Goal: Information Seeking & Learning: Learn about a topic

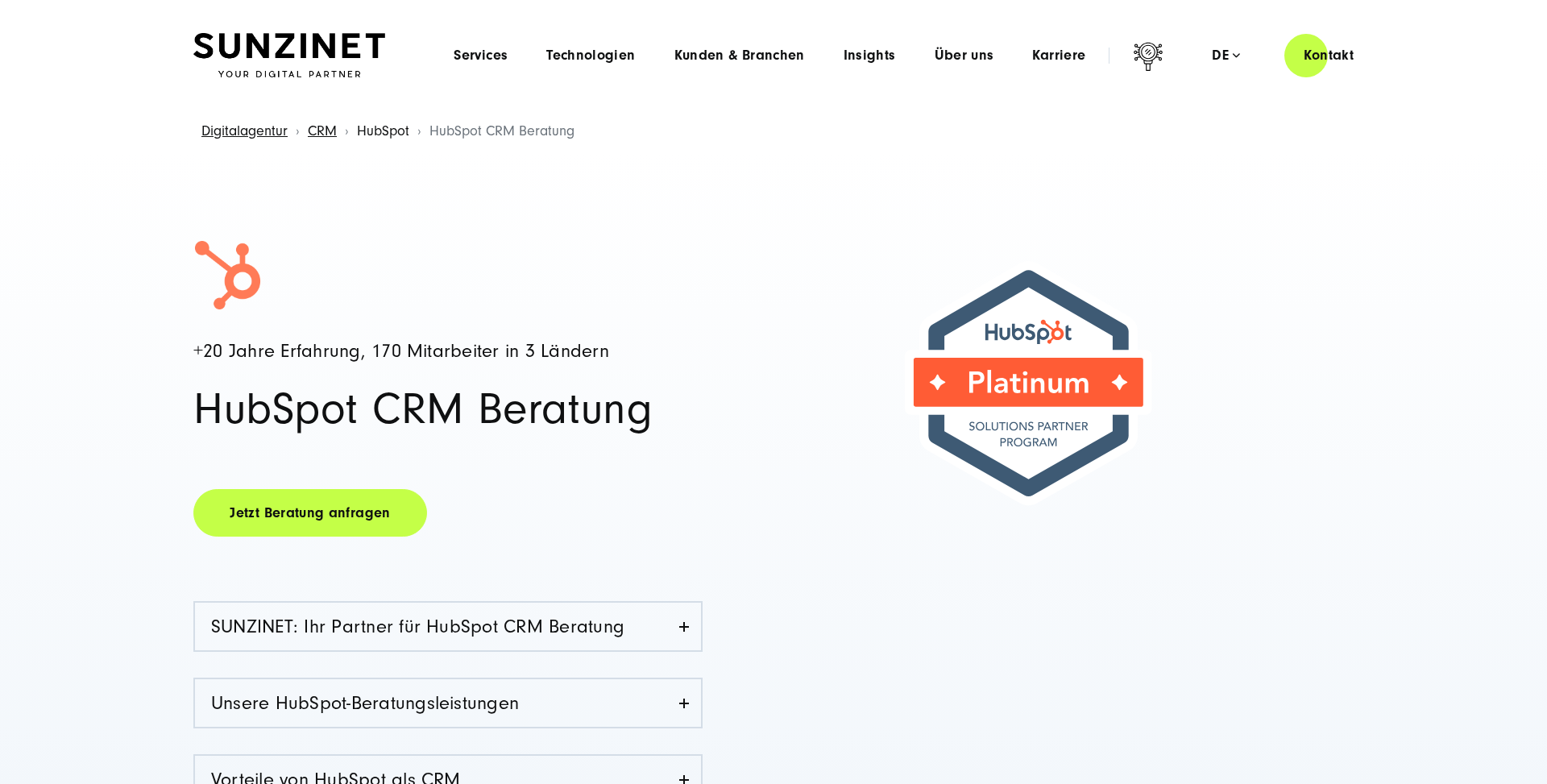
click at [382, 134] on link "HubSpot" at bounding box center [383, 130] width 52 height 17
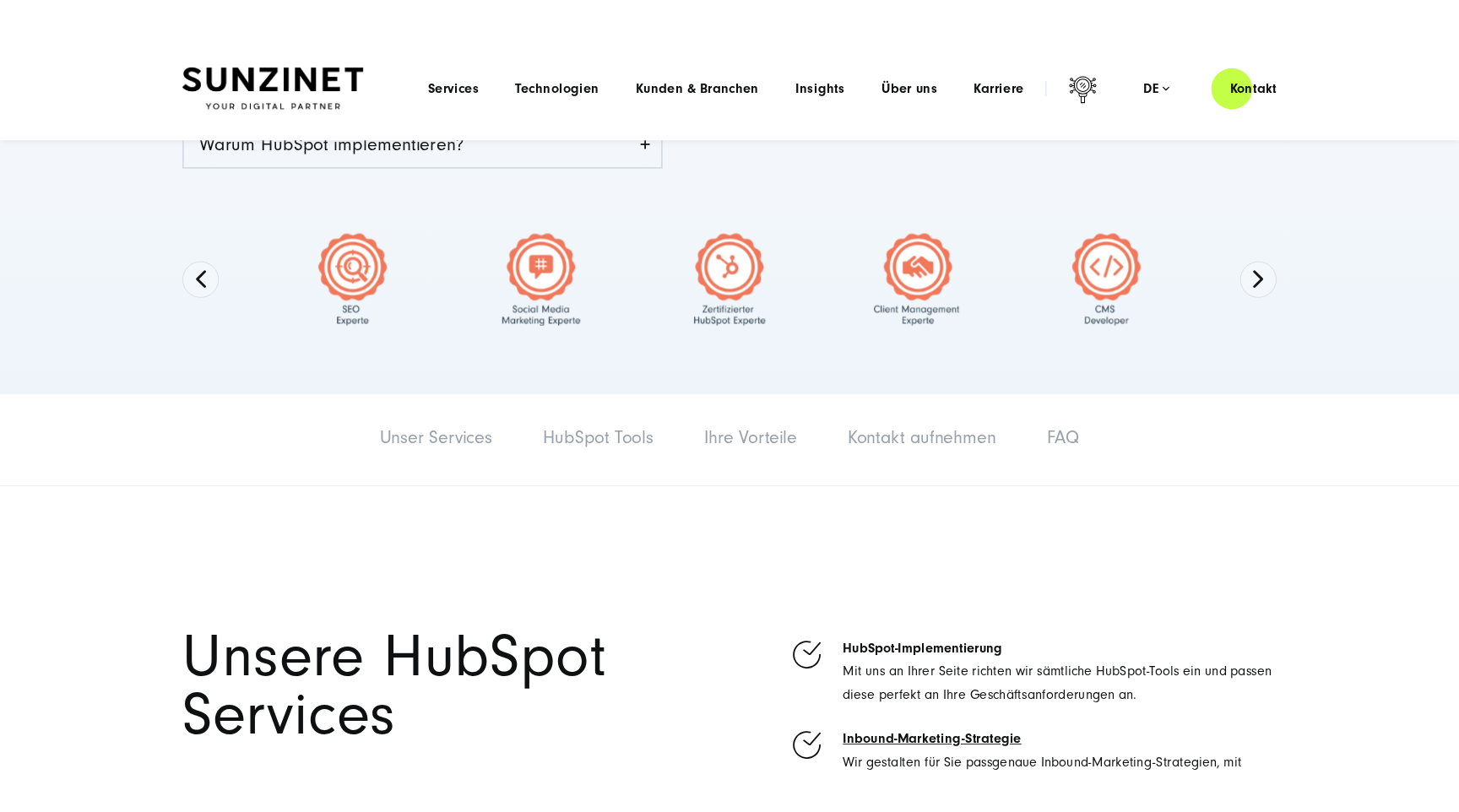
scroll to position [503, 0]
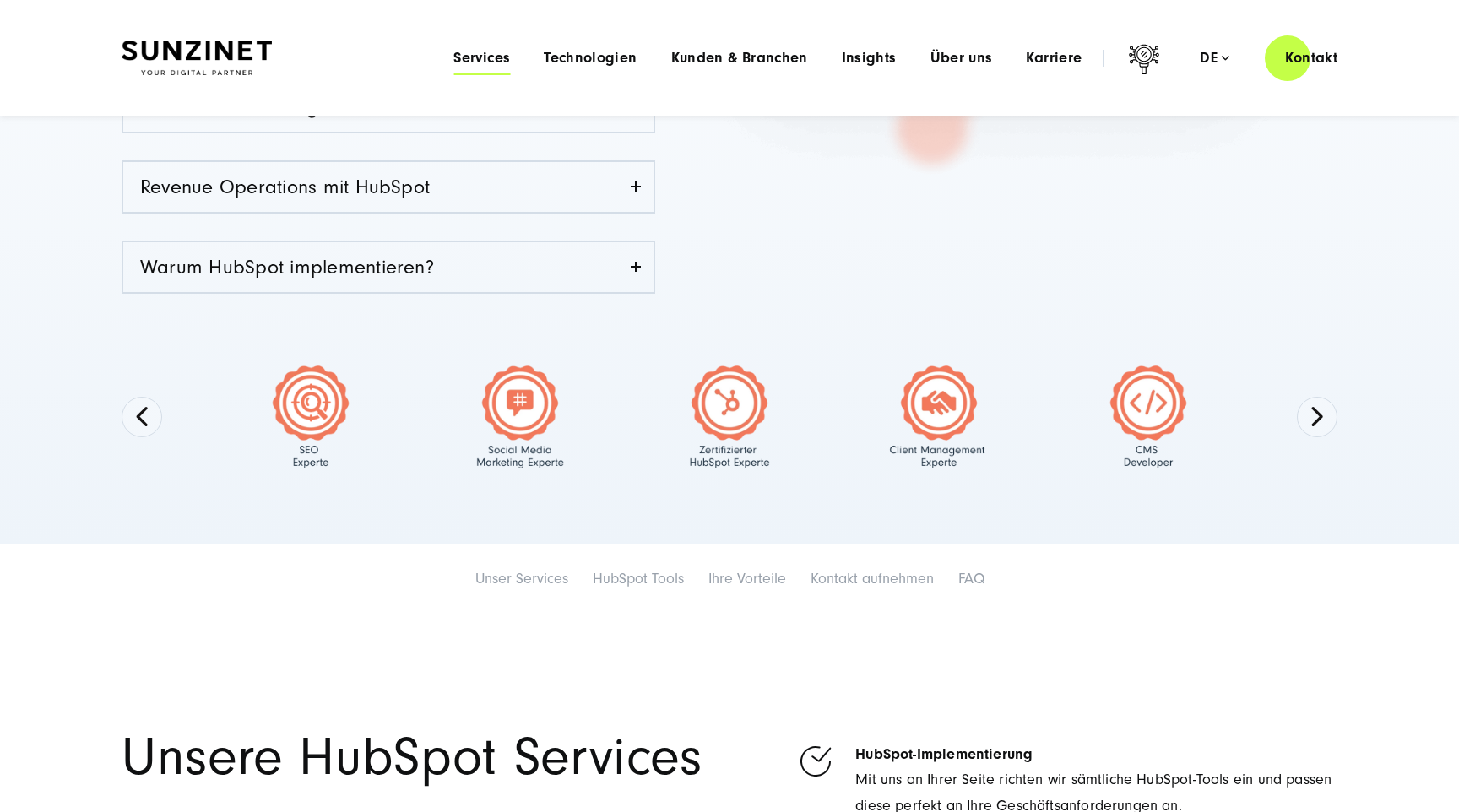
click at [483, 60] on span "Services" at bounding box center [481, 58] width 56 height 17
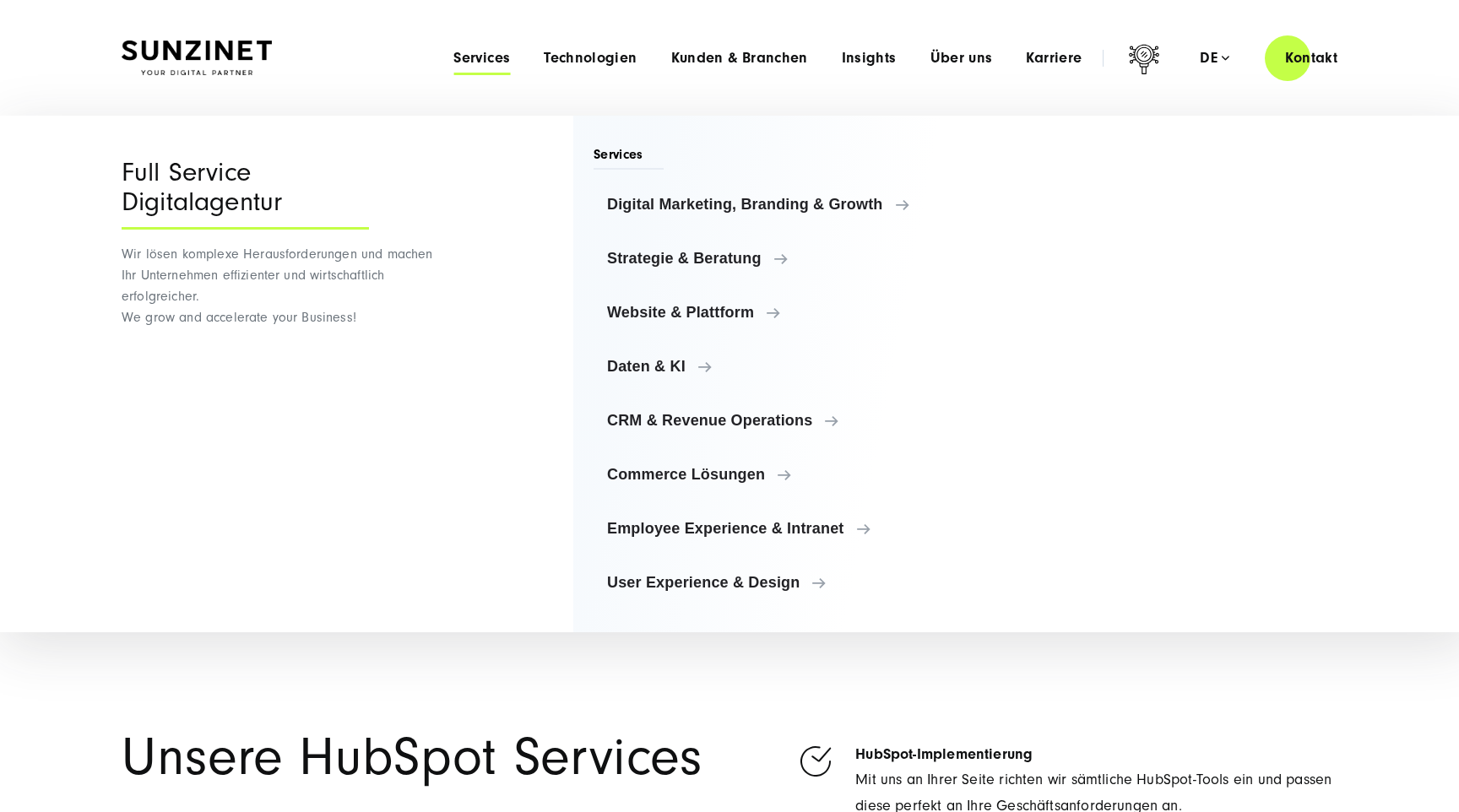
click at [483, 60] on span "Services" at bounding box center [481, 58] width 56 height 17
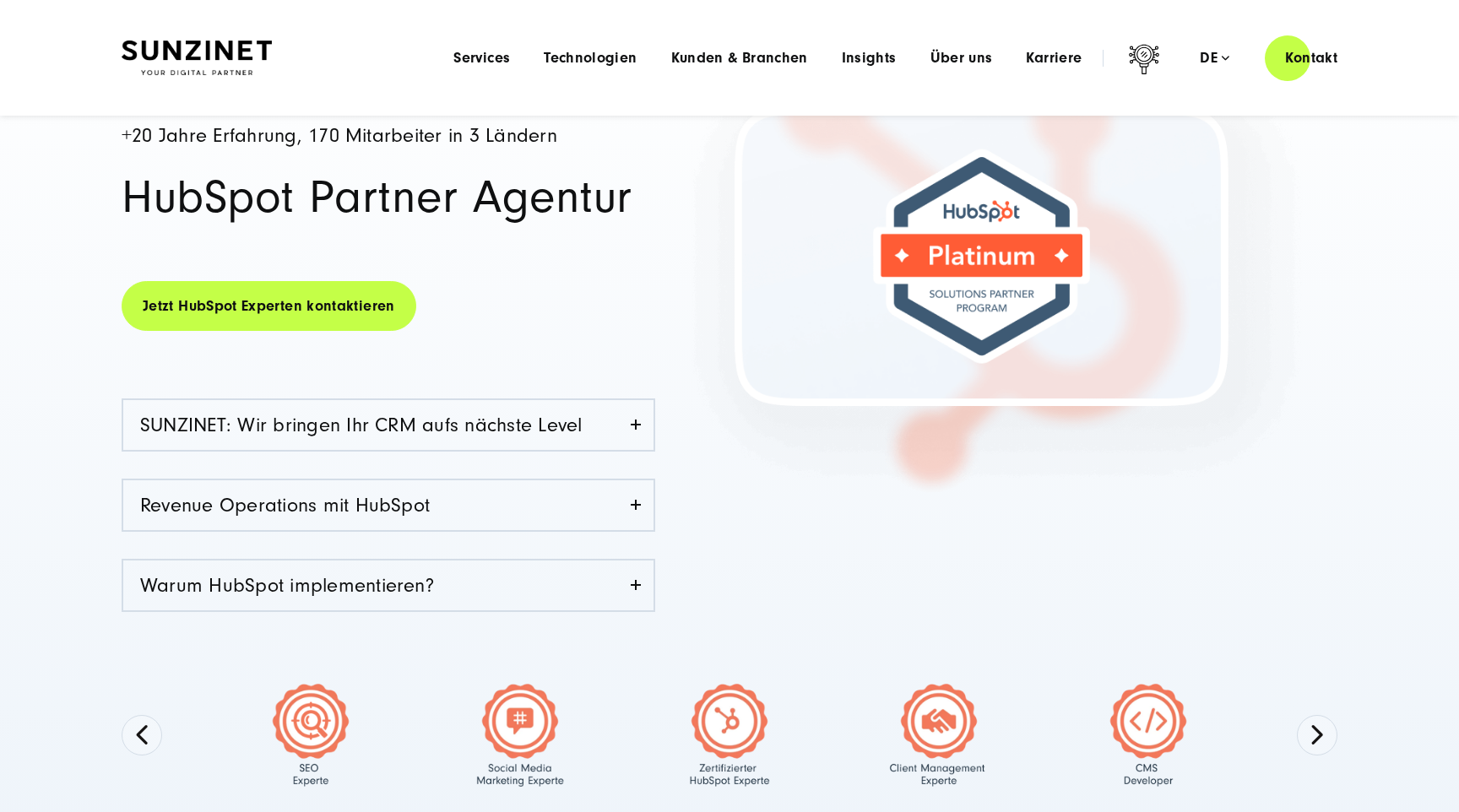
scroll to position [0, 0]
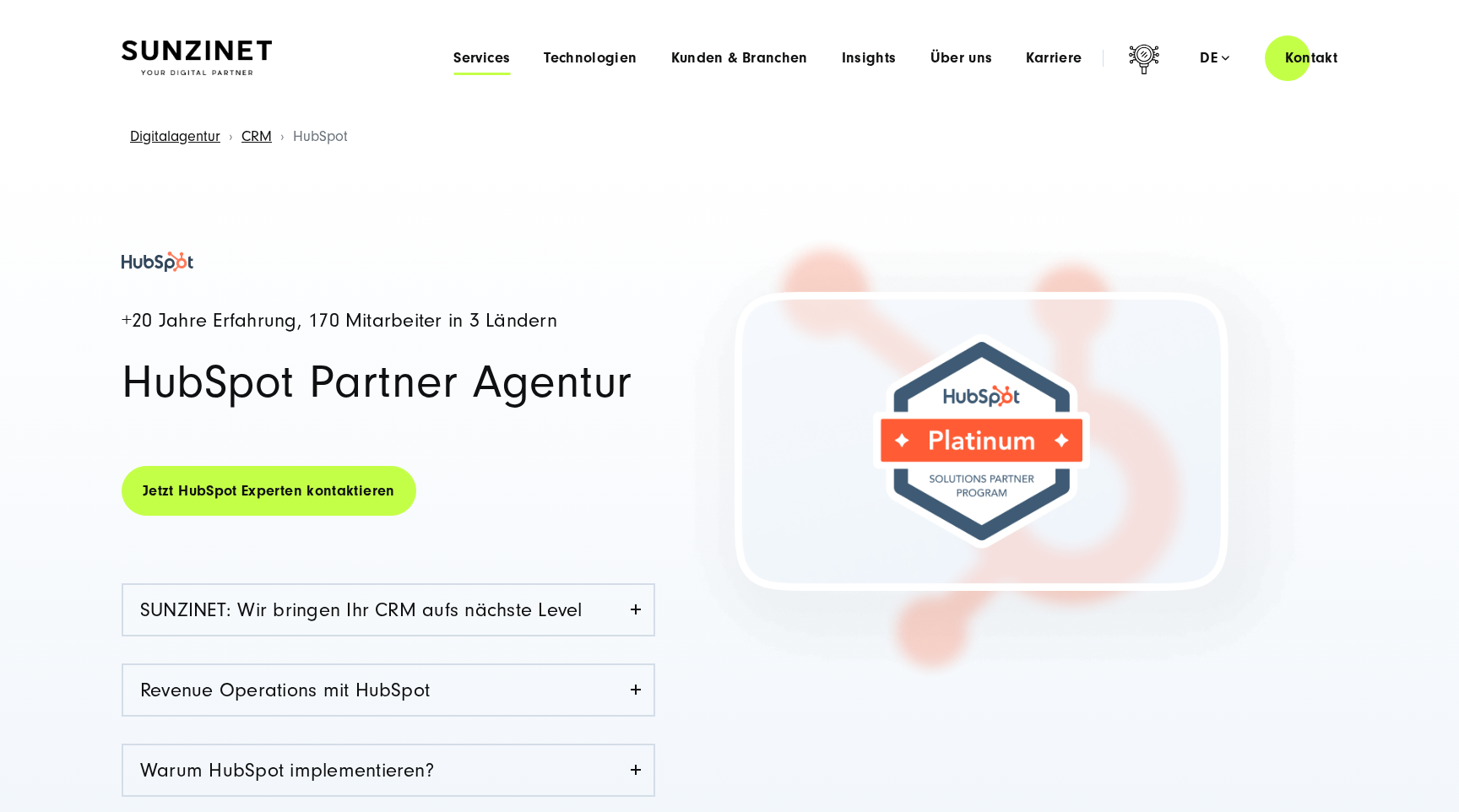
click at [492, 62] on span "Services" at bounding box center [481, 58] width 56 height 17
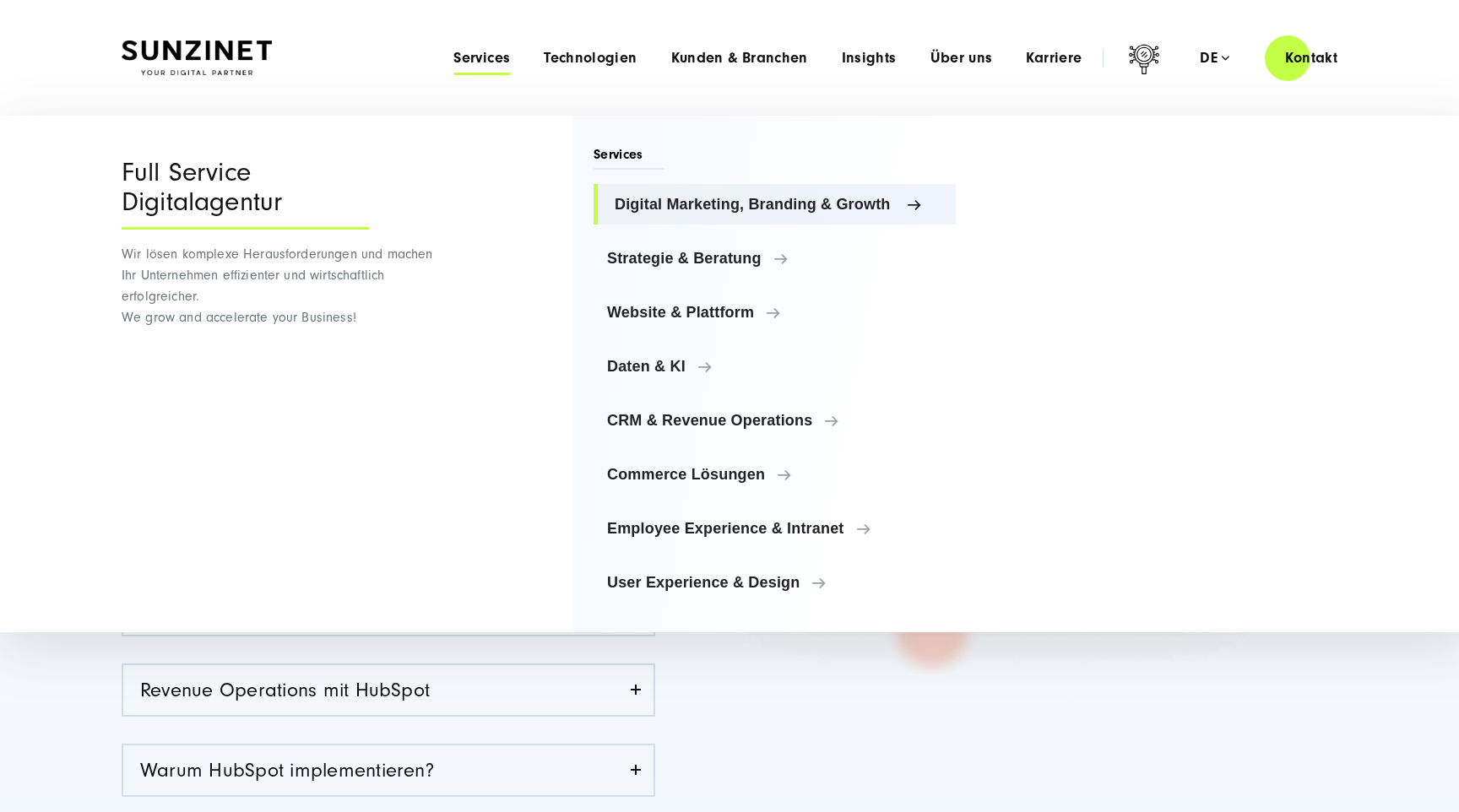
click at [727, 212] on link "Digital Marketing, Branding & Growth" at bounding box center [774, 204] width 362 height 40
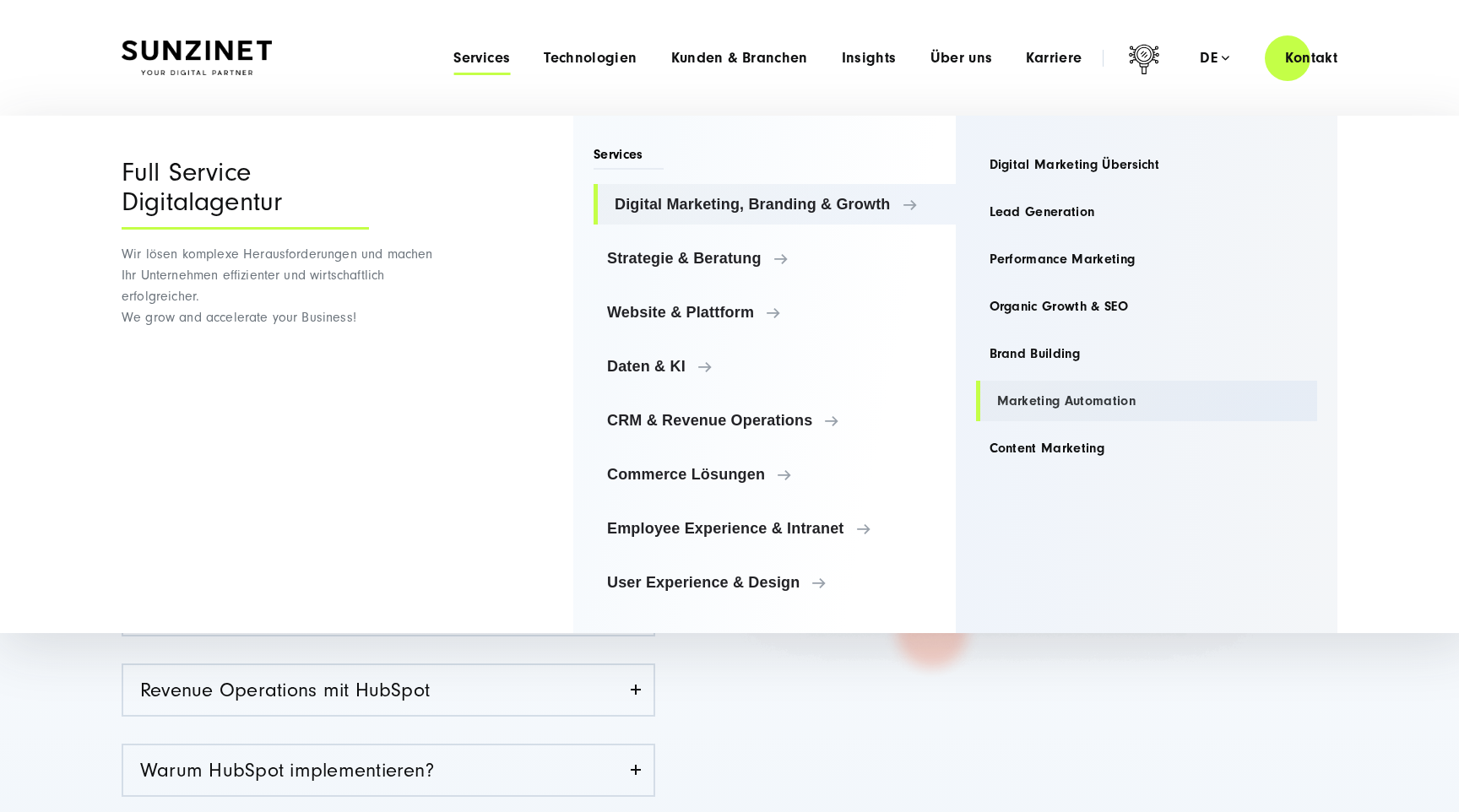
click at [1210, 383] on link "Marketing Automation" at bounding box center [1147, 400] width 342 height 40
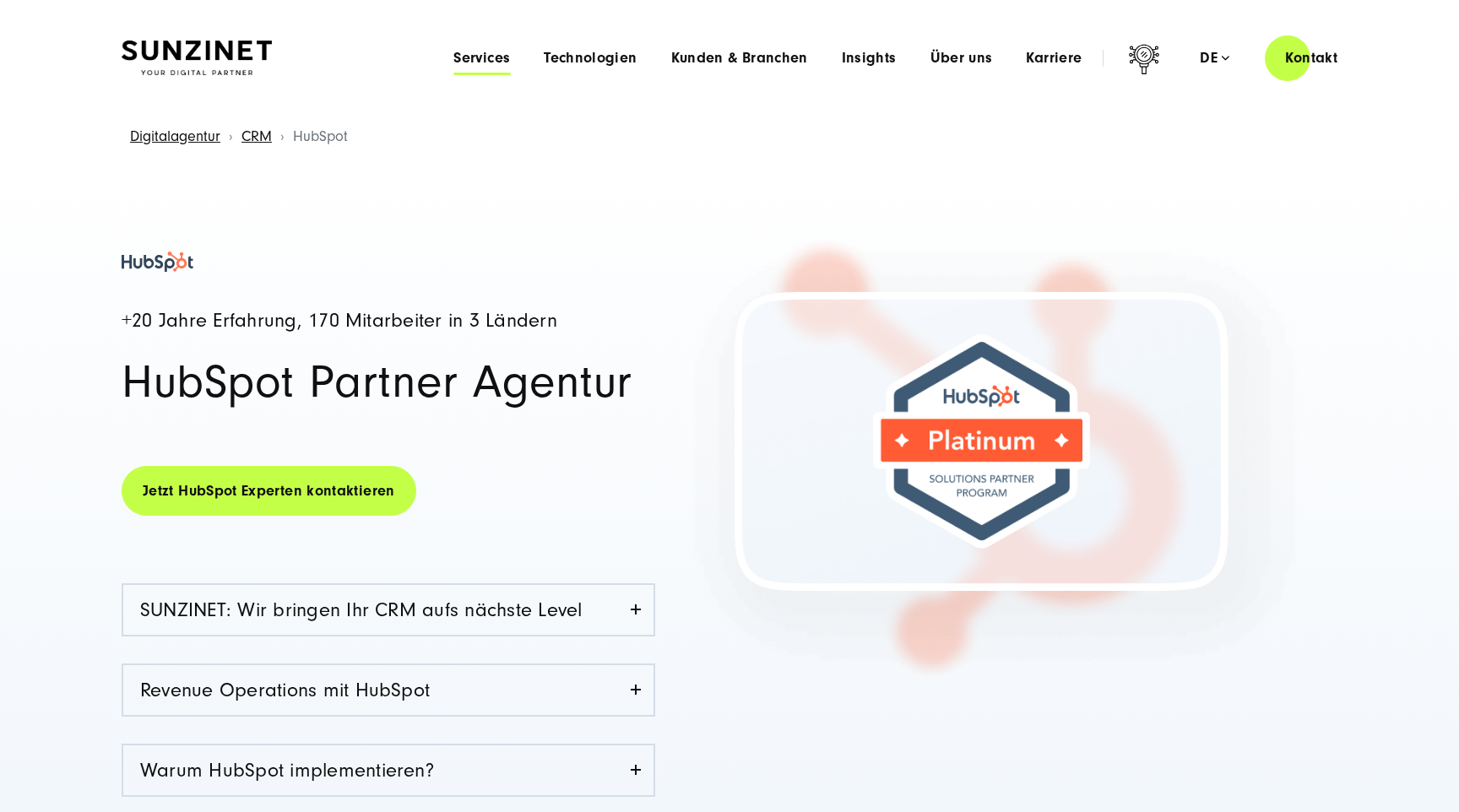
click at [473, 54] on span "Services" at bounding box center [481, 58] width 56 height 17
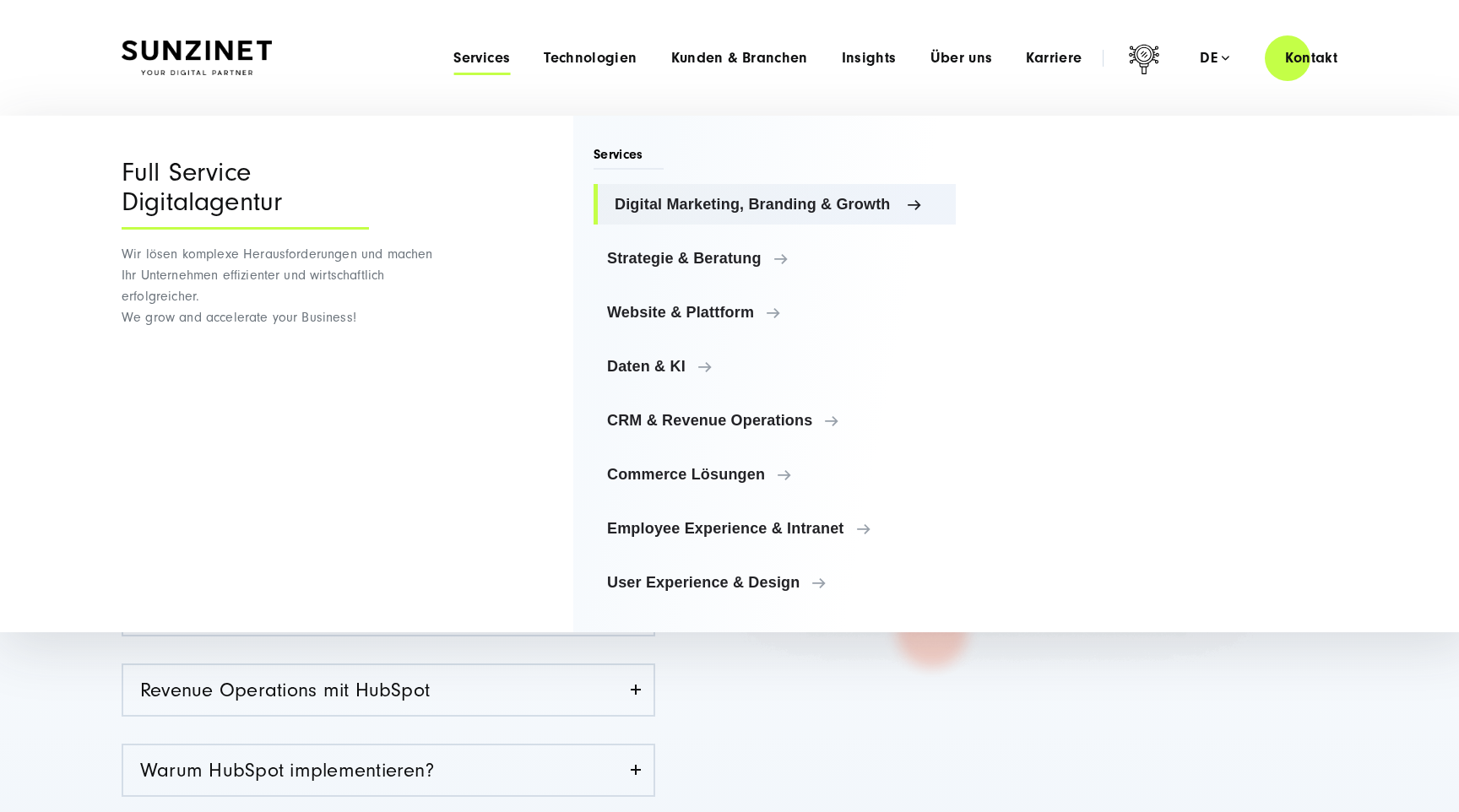
click at [712, 213] on link "Digital Marketing, Branding & Growth" at bounding box center [774, 204] width 362 height 40
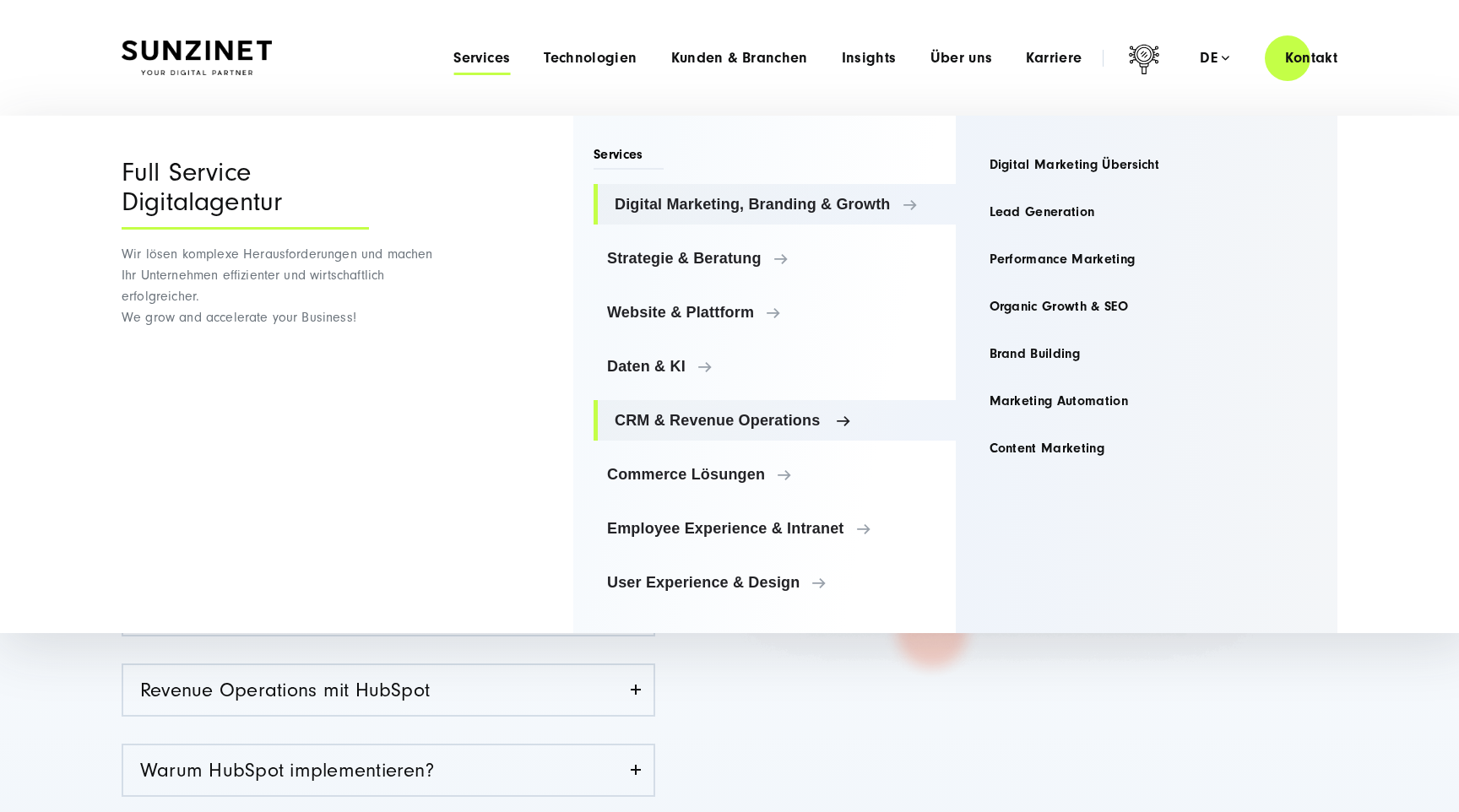
click at [766, 425] on span "CRM & Revenue Operations" at bounding box center [778, 420] width 327 height 17
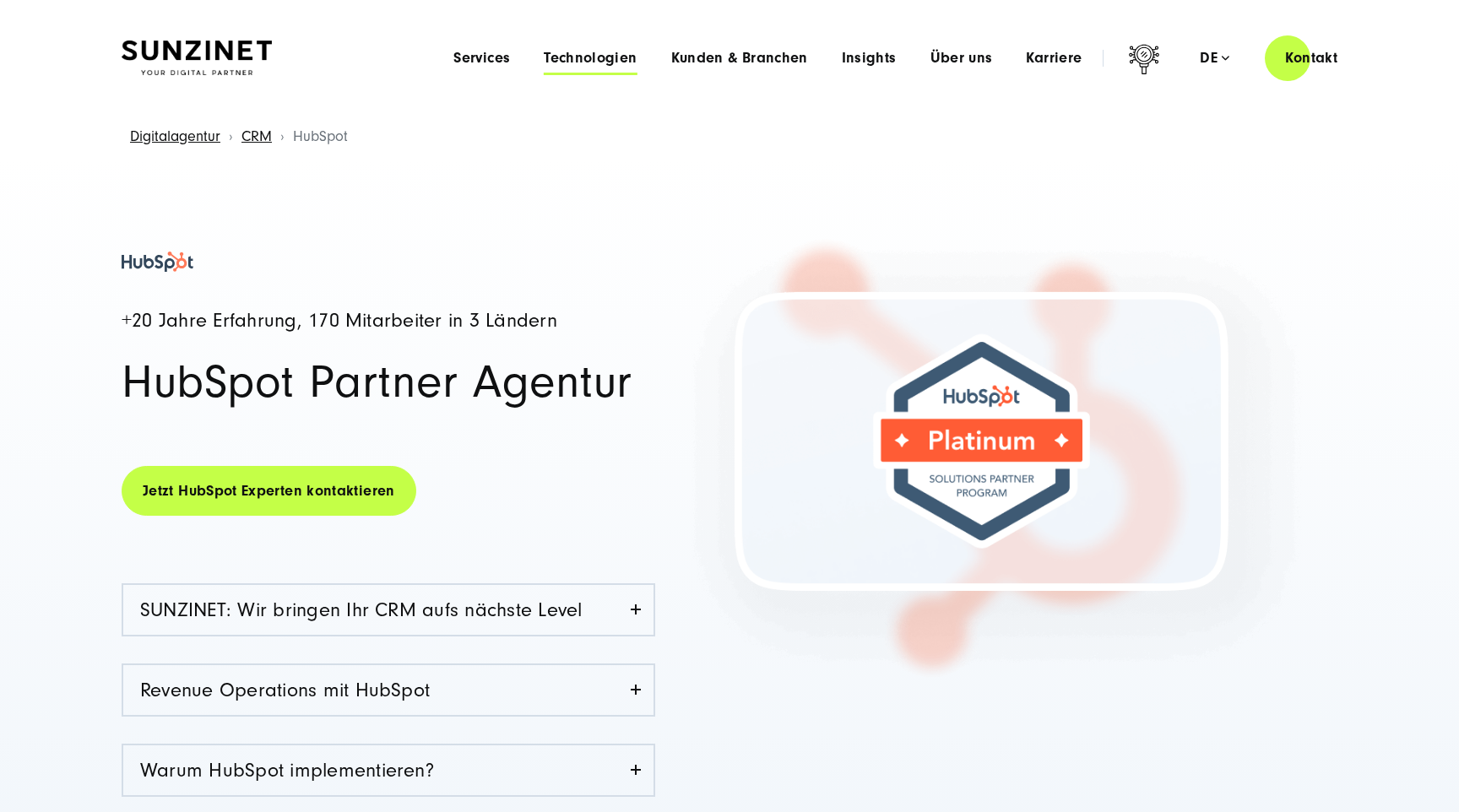
click at [609, 57] on span "Technologien" at bounding box center [589, 58] width 93 height 17
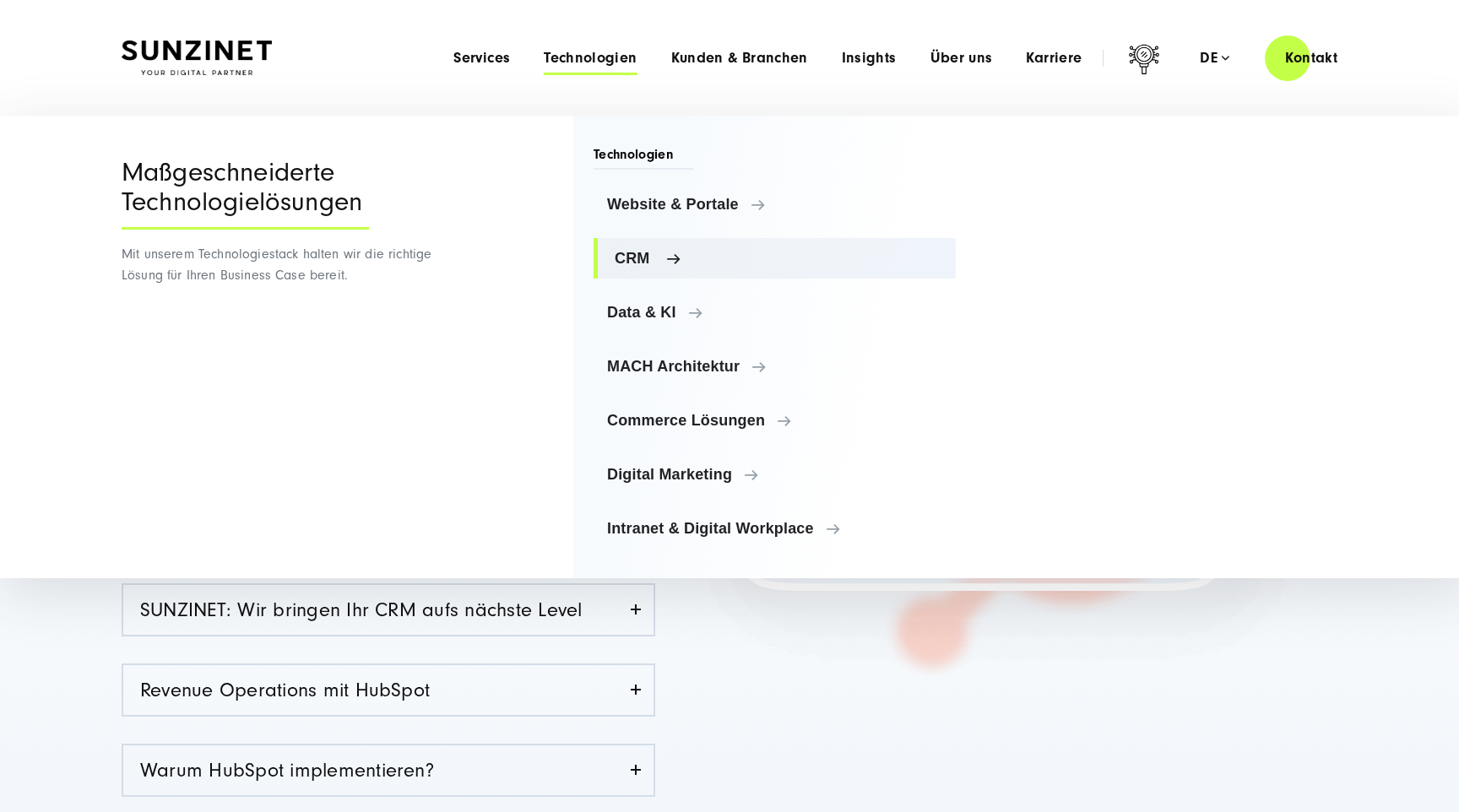
click at [653, 261] on span "CRM" at bounding box center [778, 258] width 327 height 17
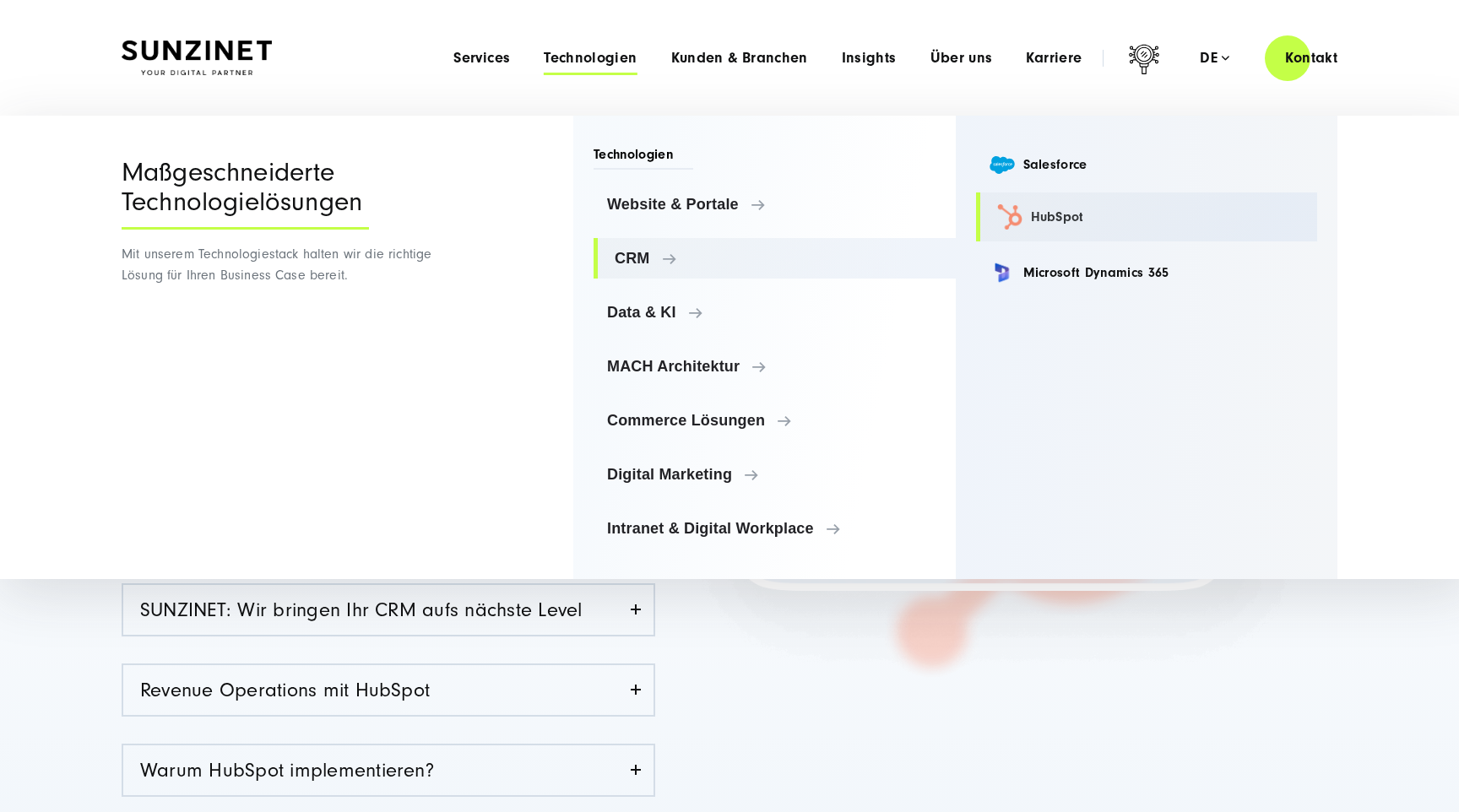
click at [1078, 216] on link "HubSpot" at bounding box center [1147, 217] width 342 height 49
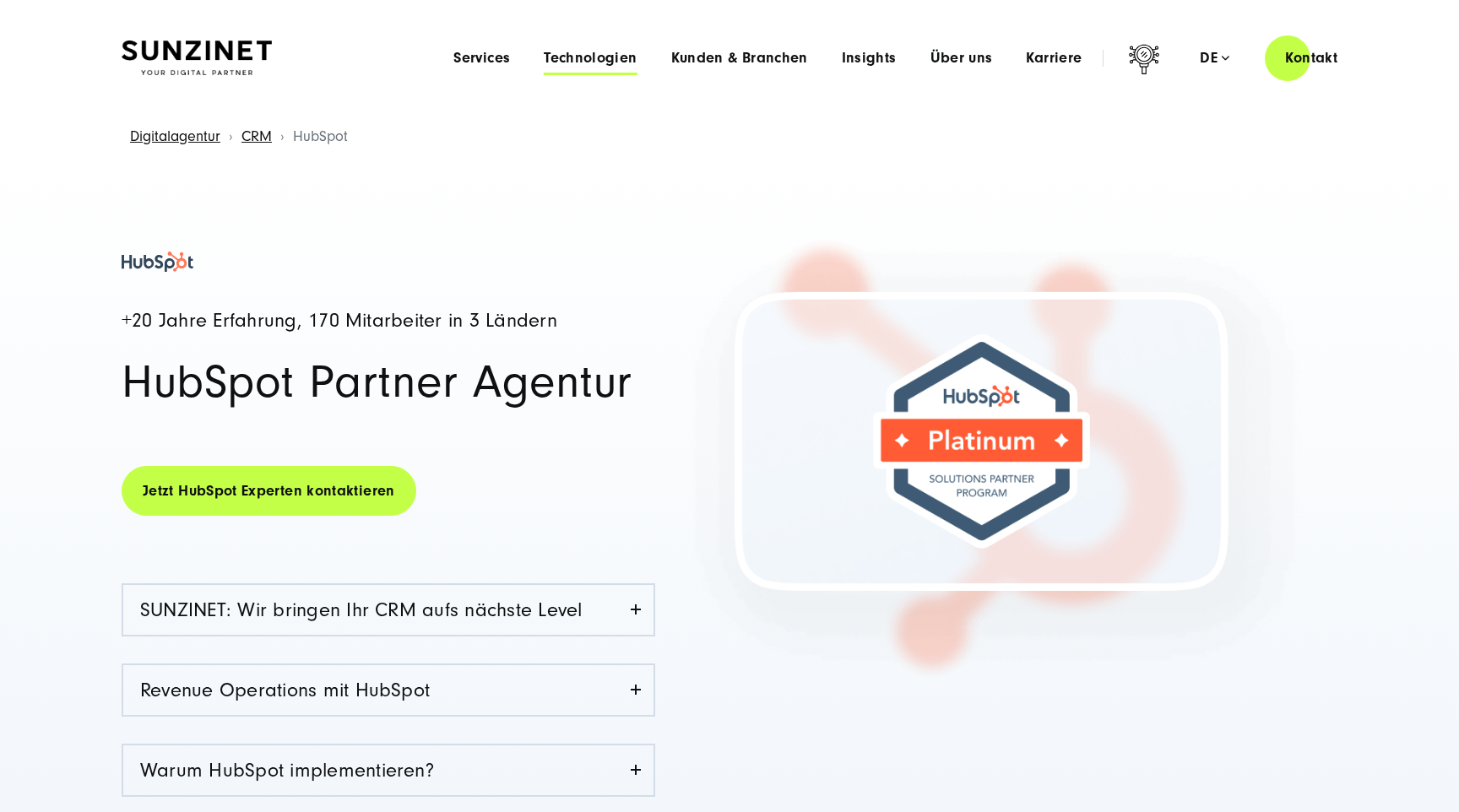
click at [590, 63] on span "Technologien" at bounding box center [589, 58] width 93 height 17
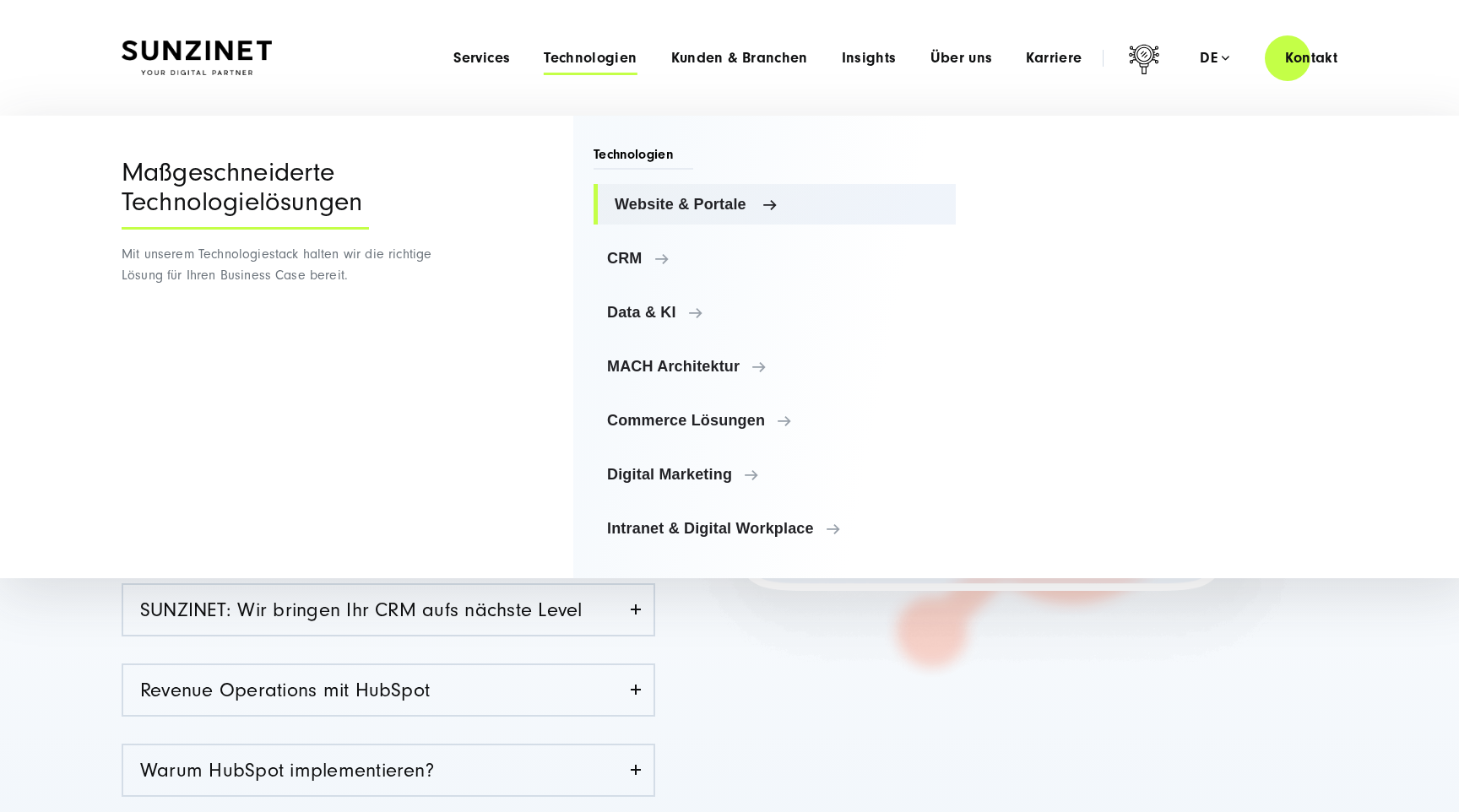
click at [651, 197] on span "Website & Portale" at bounding box center [778, 204] width 327 height 17
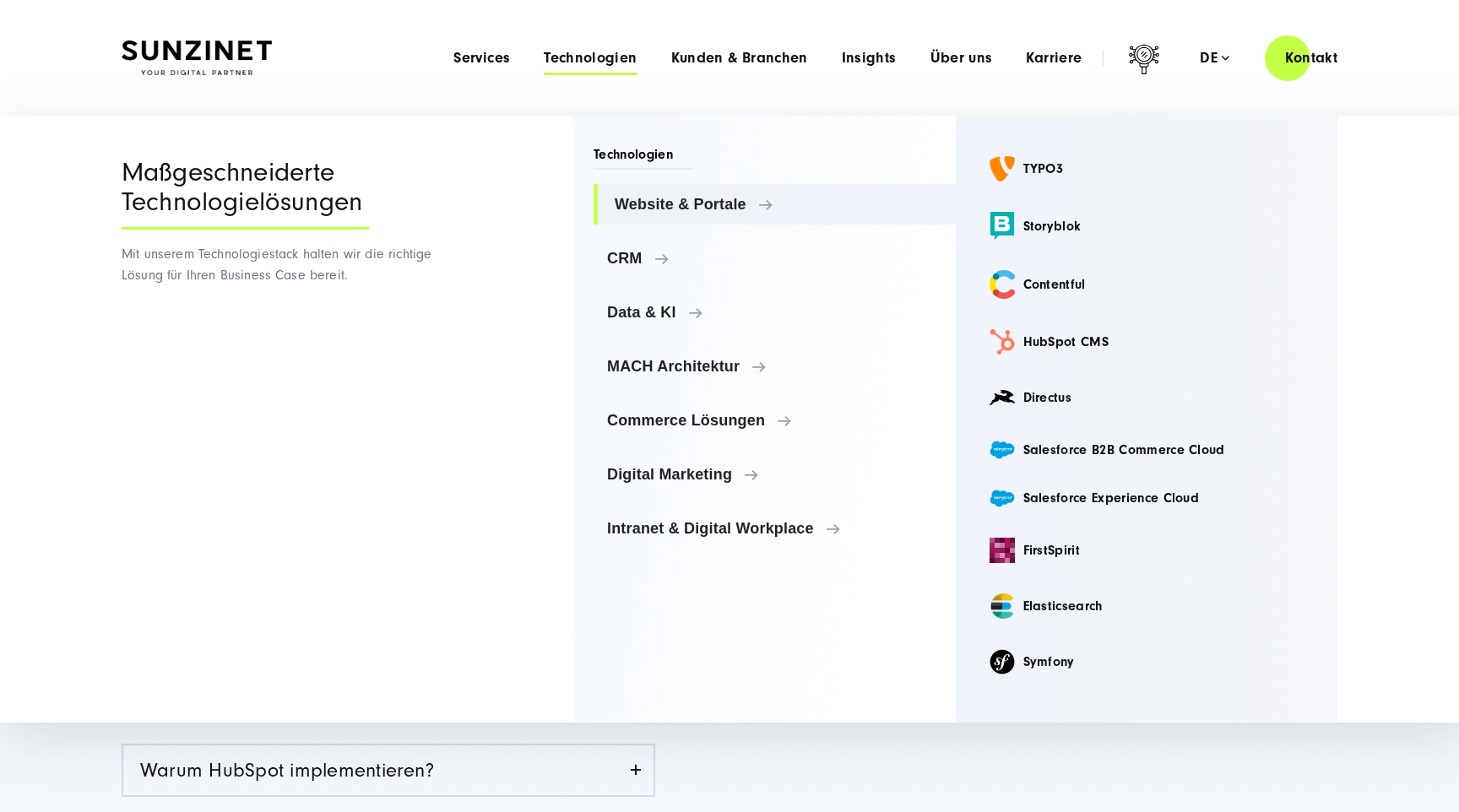
click at [649, 99] on header "Smart Search AI Hier können Sie eine konkrete Frage zu unserer Agentur und unse…" at bounding box center [730, 57] width 1459 height 116
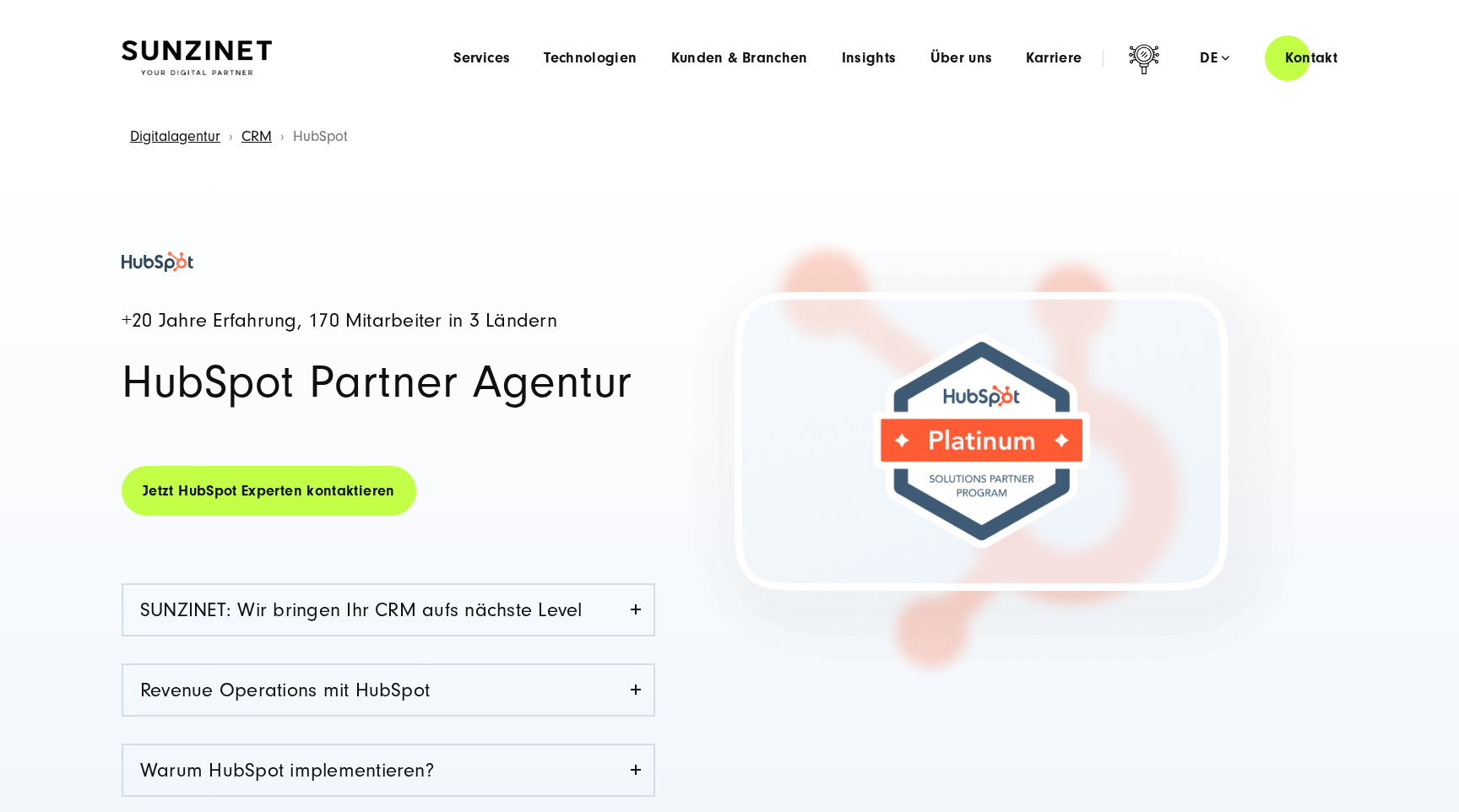
click at [509, 74] on div "Menu Services Menu Full Service Digitalagentur Wir lösen komplexe Herausforderu…" at bounding box center [897, 57] width 921 height 48
click at [508, 70] on div "Menu Services Menu Full Service Digitalagentur Wir lösen komplexe Herausforderu…" at bounding box center [897, 57] width 921 height 48
click at [507, 64] on span "Services" at bounding box center [481, 58] width 56 height 17
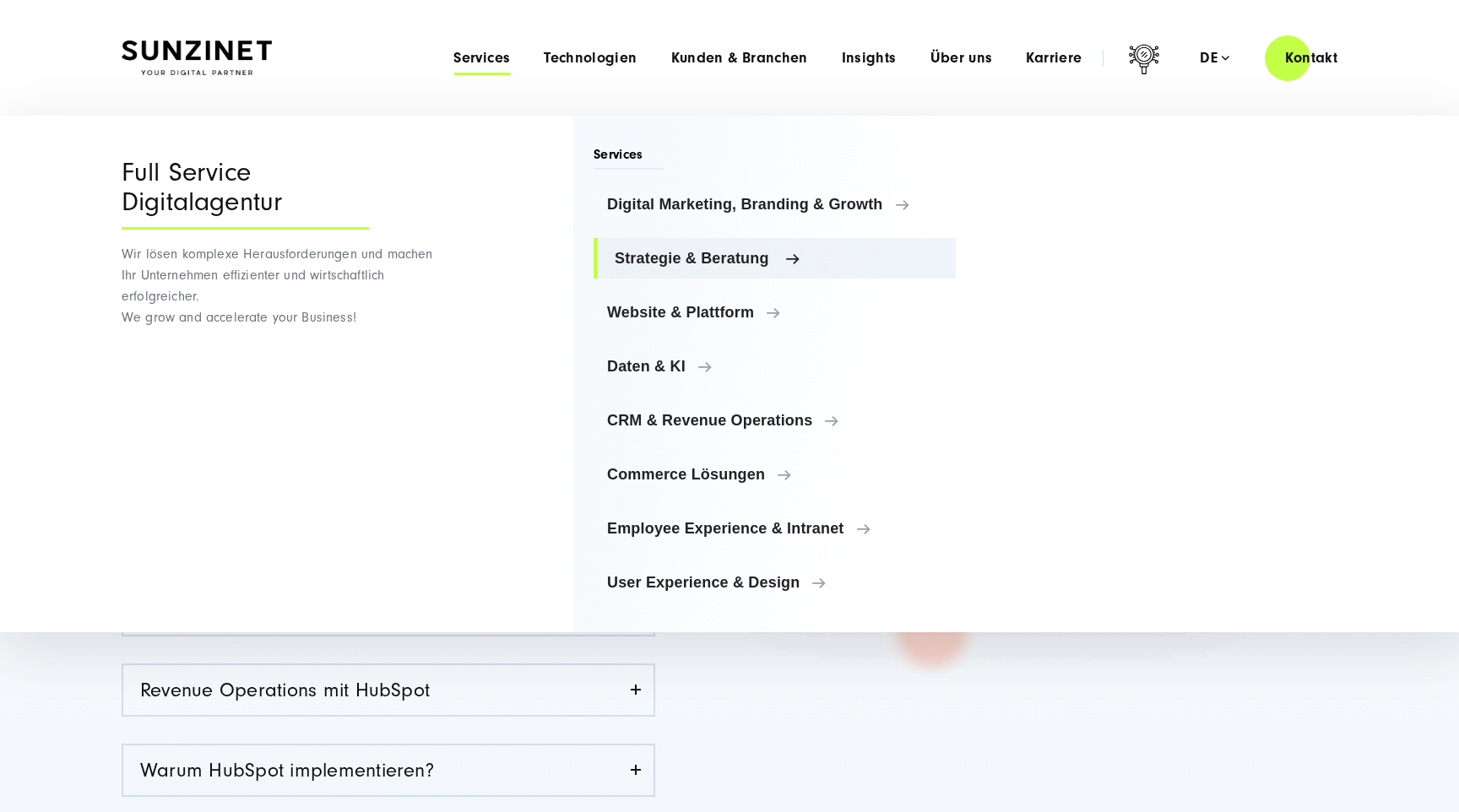
click at [730, 251] on span "Strategie & Beratung" at bounding box center [778, 258] width 327 height 17
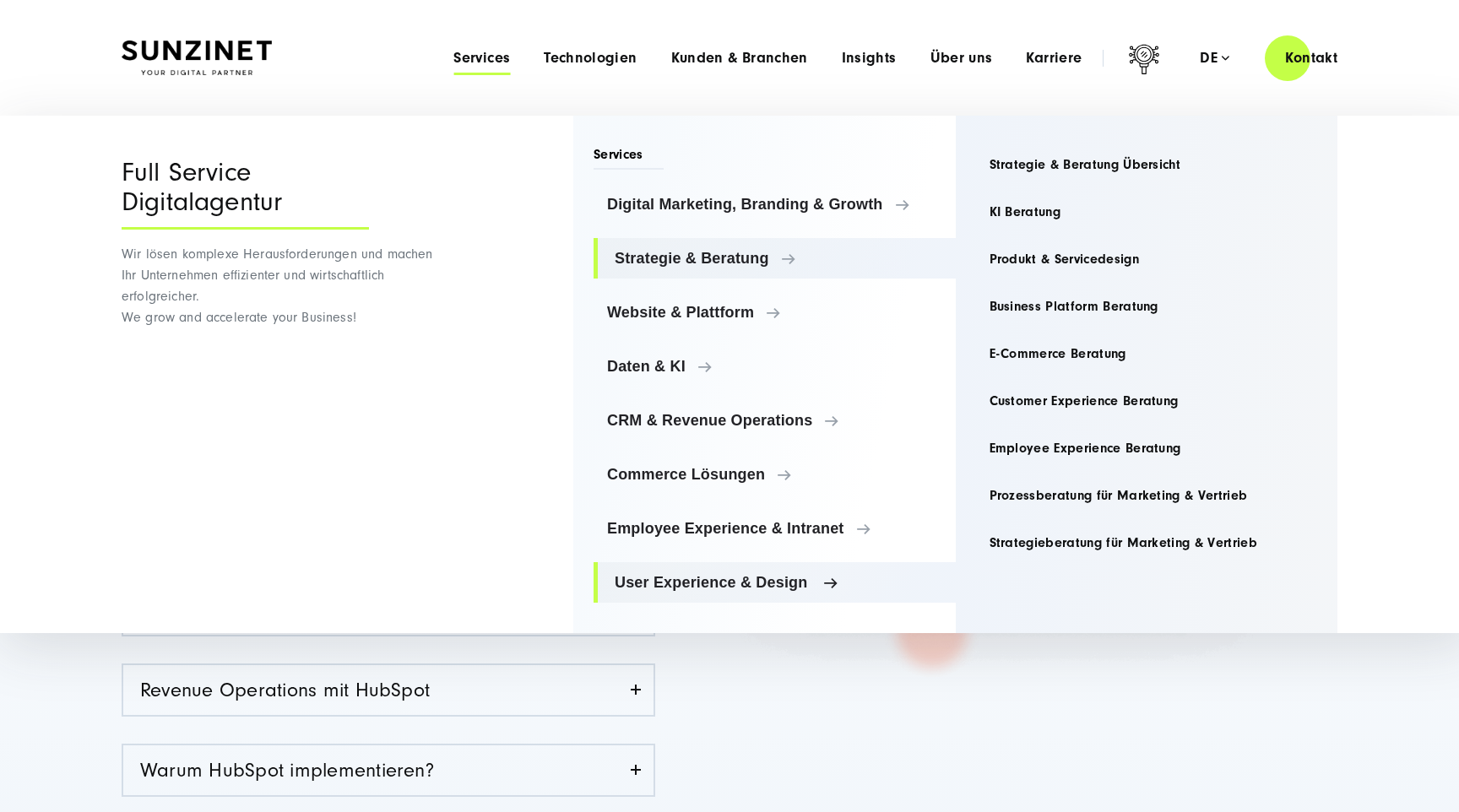
click at [762, 582] on span "User Experience & Design" at bounding box center [778, 583] width 327 height 17
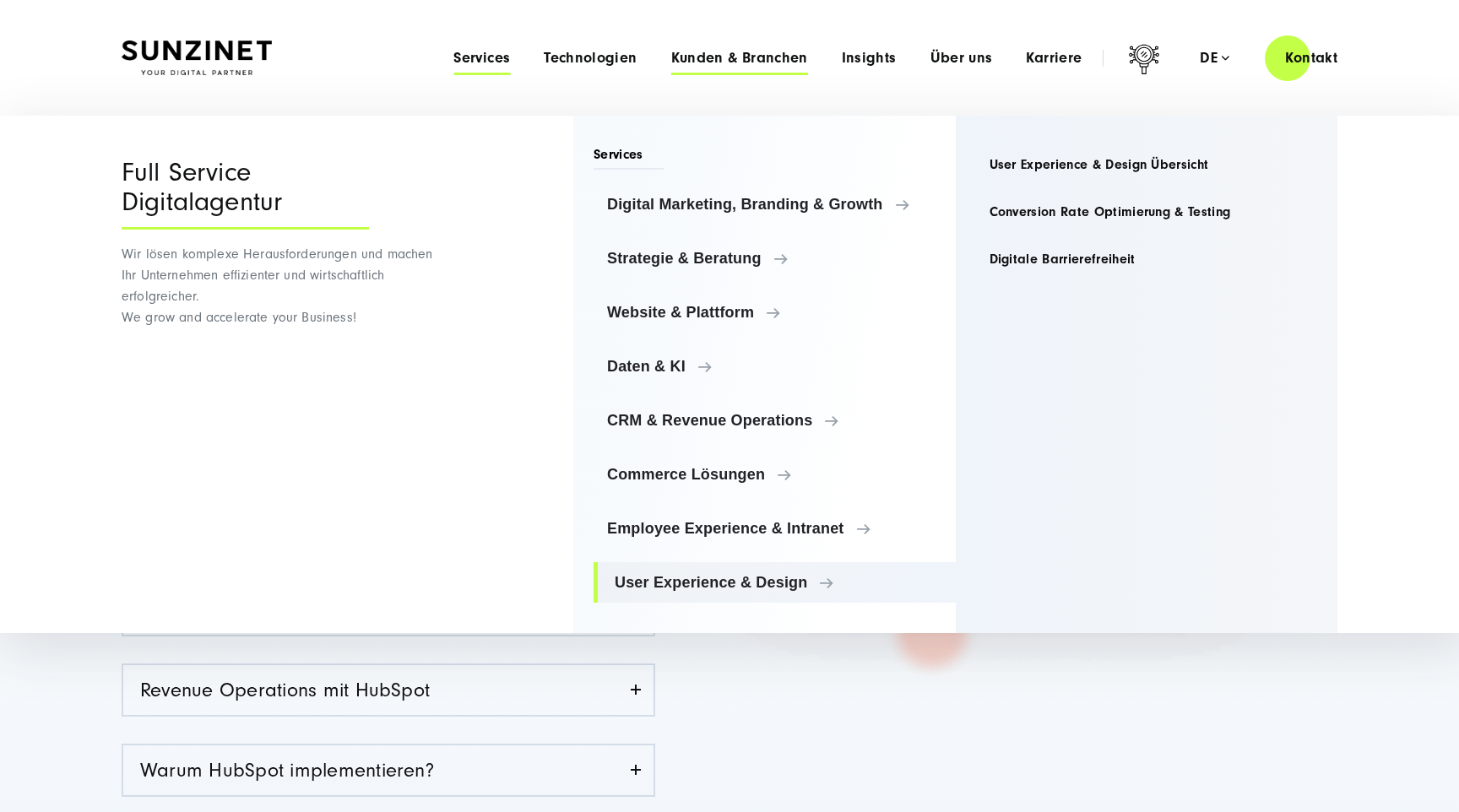
click at [748, 56] on span "Kunden & Branchen" at bounding box center [739, 58] width 136 height 17
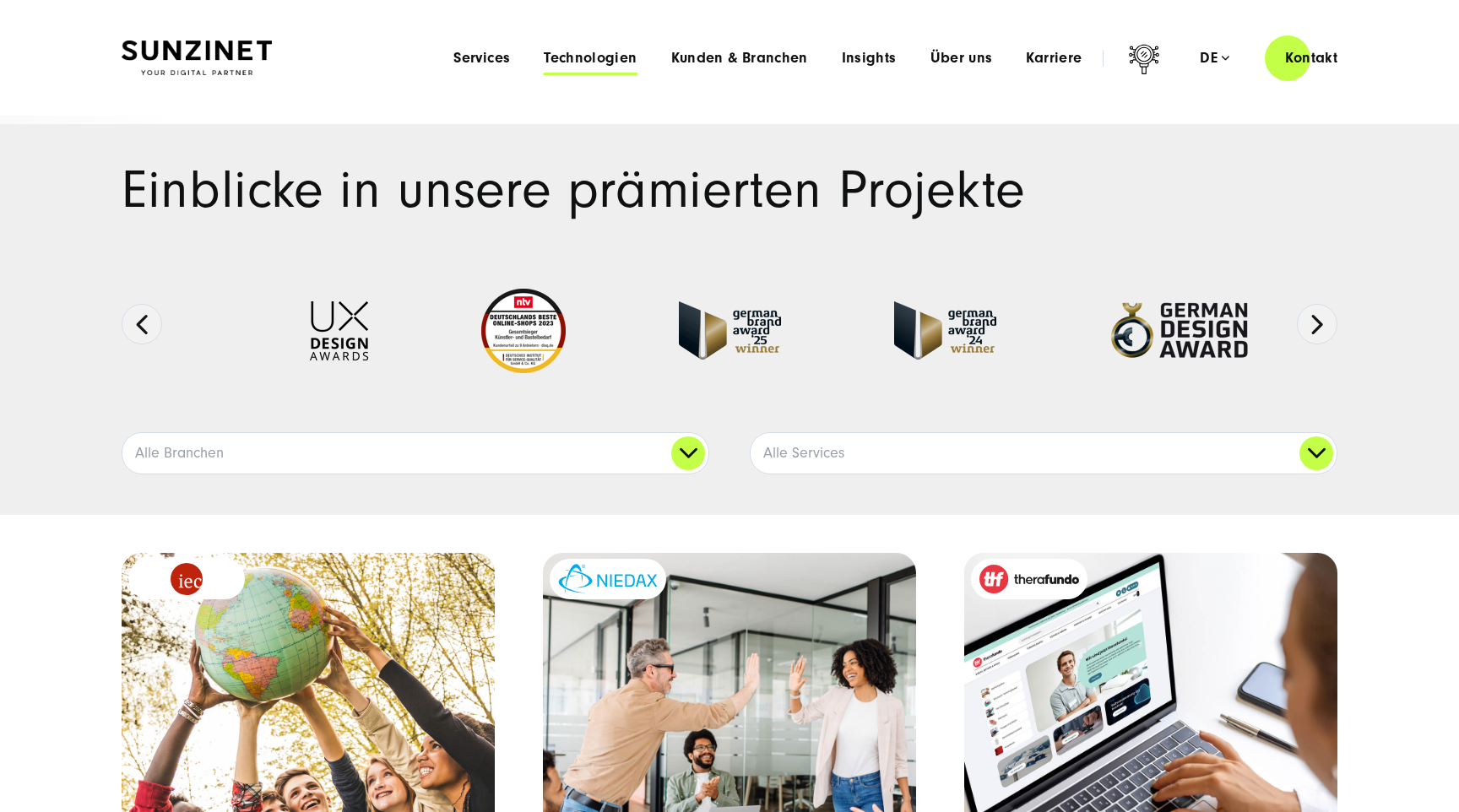
click at [613, 62] on span "Technologien" at bounding box center [589, 58] width 93 height 17
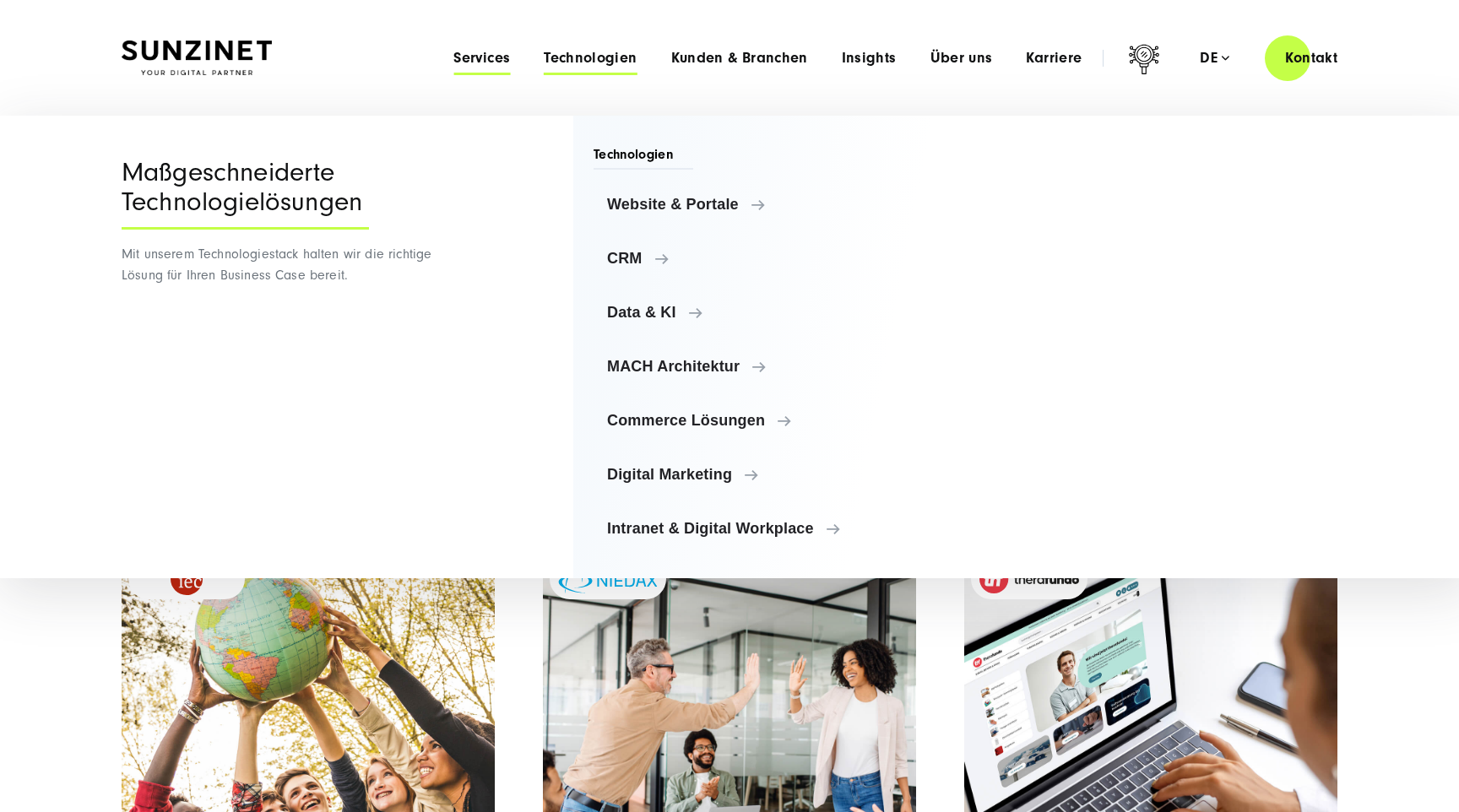
click at [482, 55] on span "Services" at bounding box center [481, 58] width 56 height 17
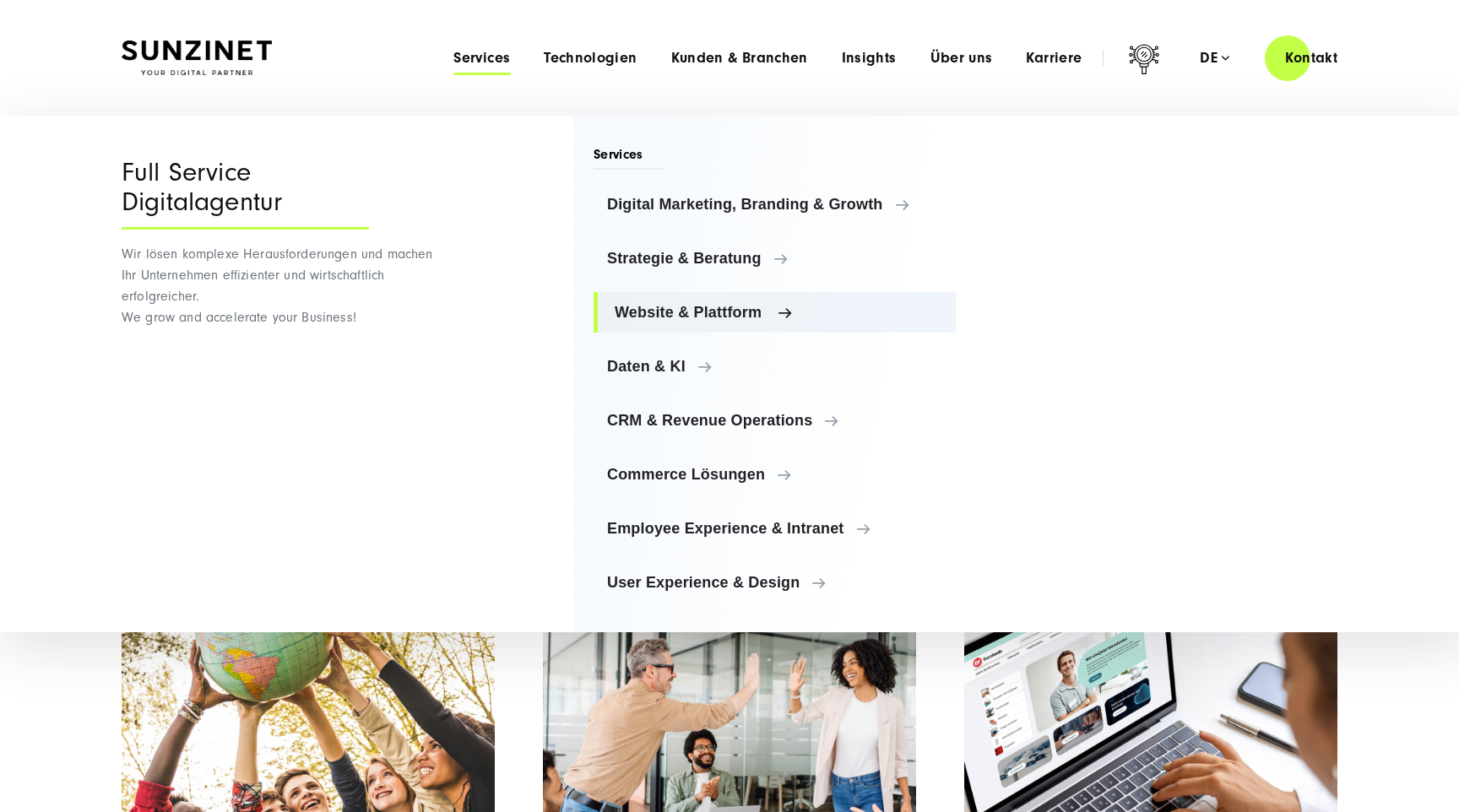
click at [665, 312] on span "Website & Plattform" at bounding box center [778, 312] width 327 height 17
